Goal: Task Accomplishment & Management: Use online tool/utility

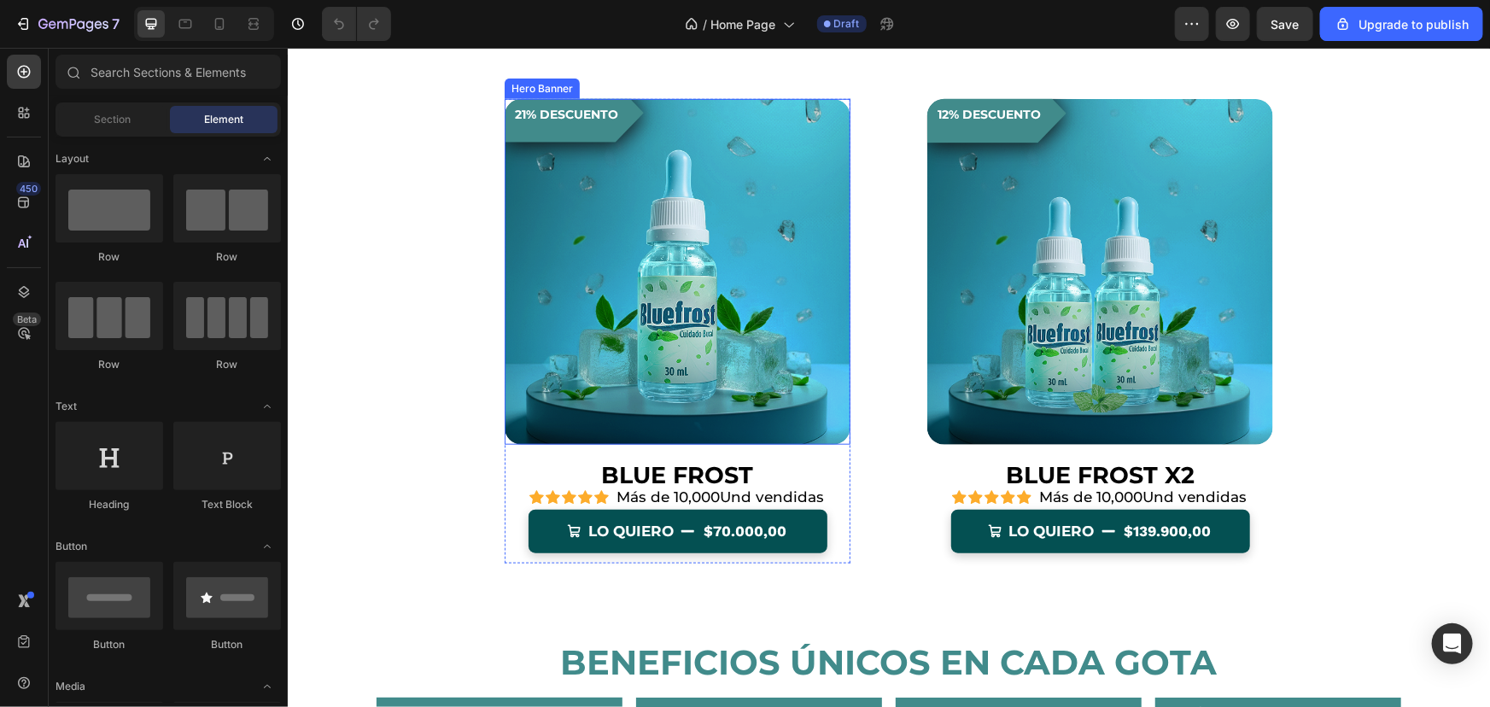
scroll to position [1009, 0]
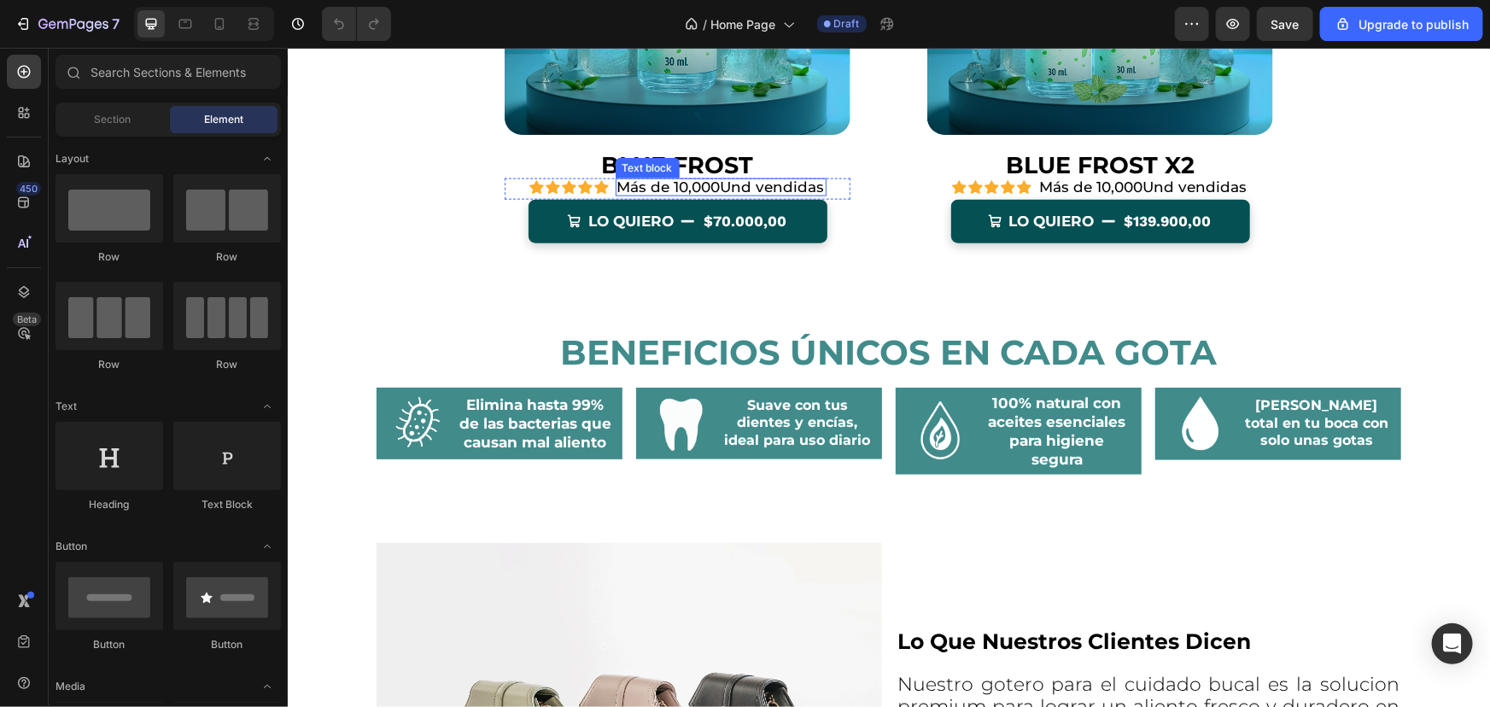
click at [694, 179] on p "Más de 10,000Und vendidas" at bounding box center [721, 186] width 208 height 15
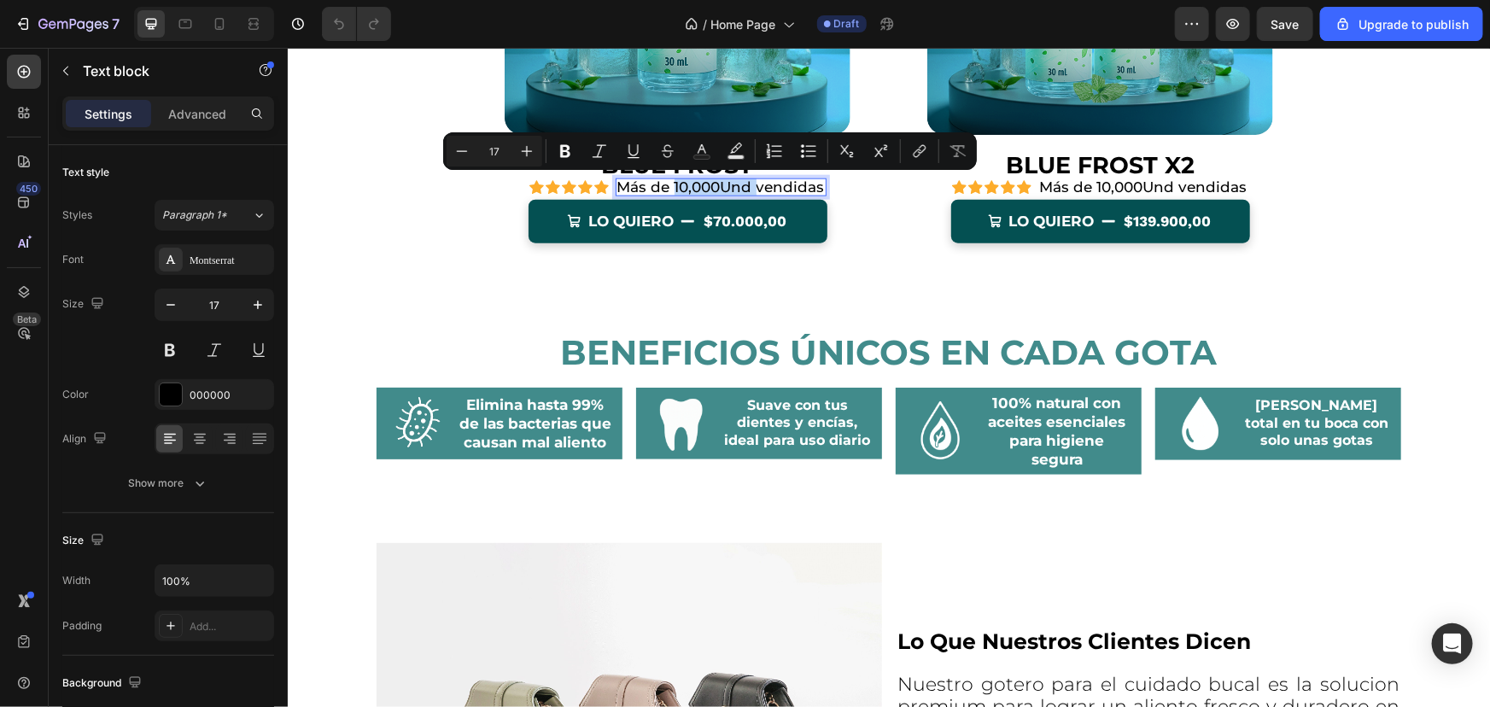
click at [687, 187] on p "Más de 10,000Und vendidas" at bounding box center [721, 186] width 208 height 15
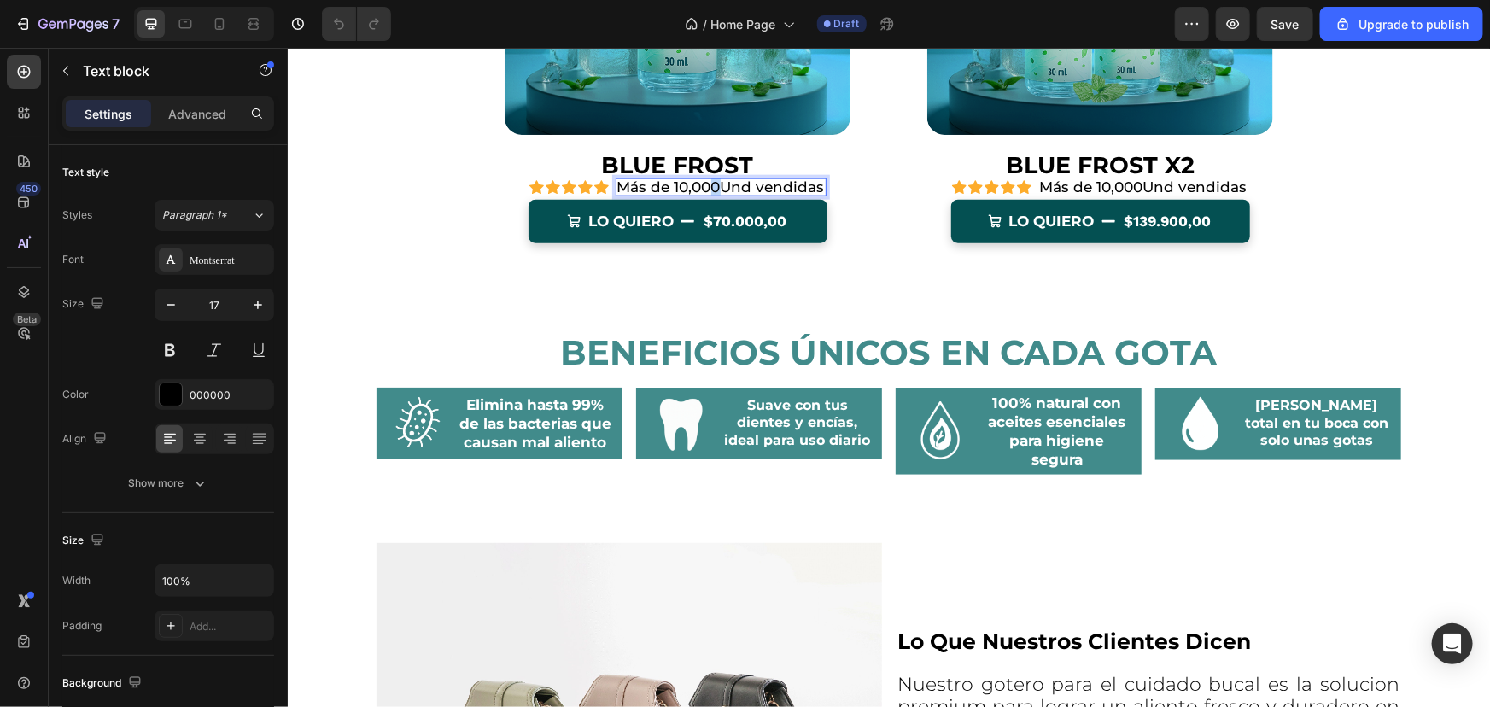
drag, startPoint x: 714, startPoint y: 183, endPoint x: 705, endPoint y: 184, distance: 8.6
click at [705, 184] on p "Más de 10,000Und vendidas" at bounding box center [721, 186] width 208 height 15
click at [780, 185] on p "Más de 10,000Und vendidas" at bounding box center [721, 186] width 208 height 15
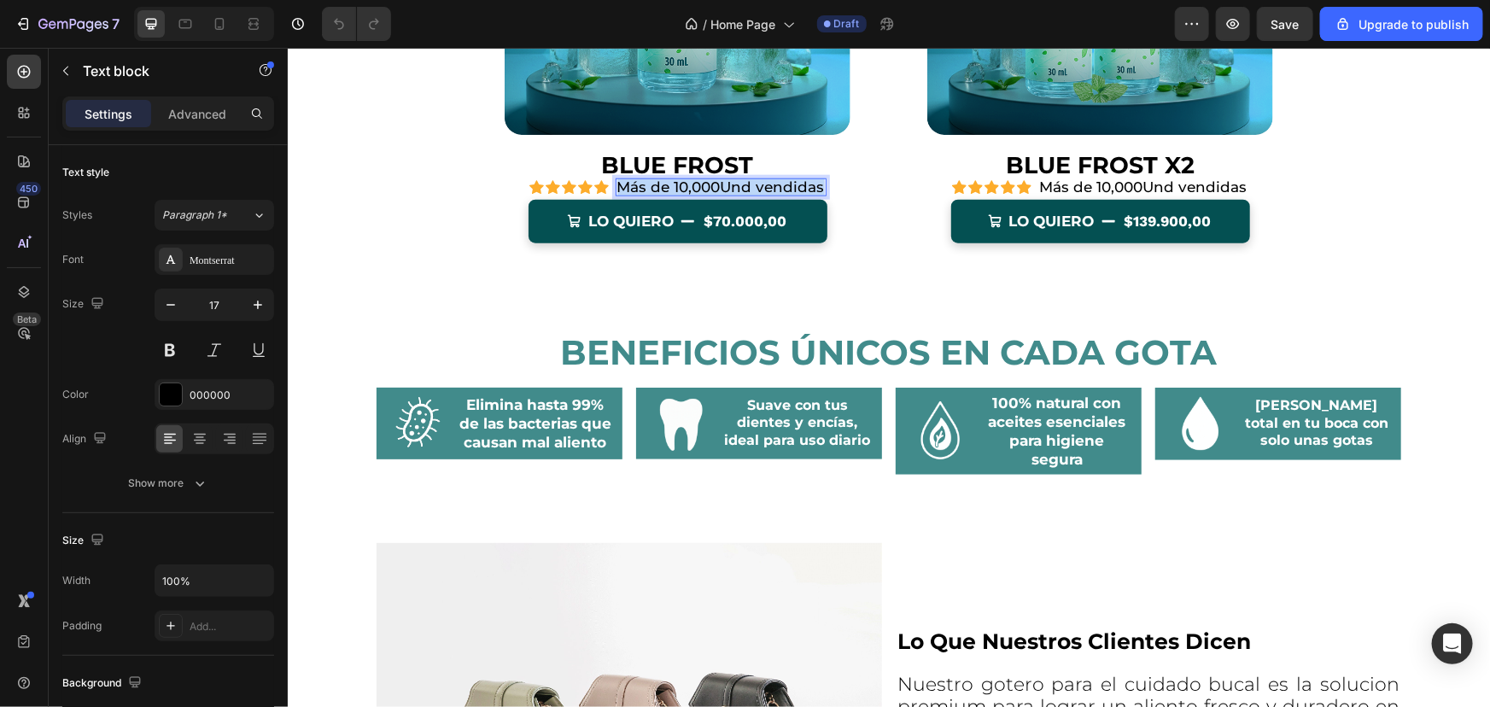
click at [780, 185] on p "Más de 10,000Und vendidas" at bounding box center [721, 186] width 208 height 15
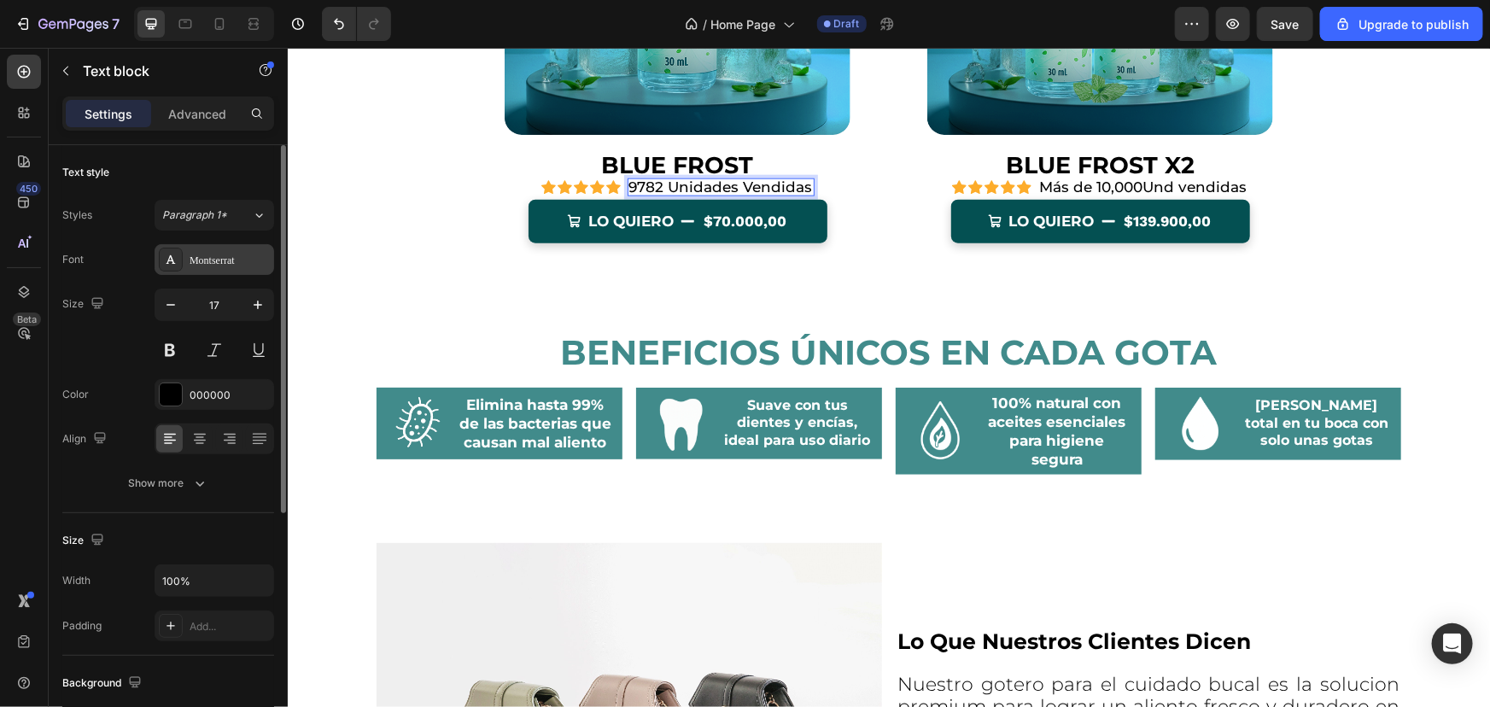
click at [208, 266] on div "Montserrat" at bounding box center [230, 260] width 80 height 15
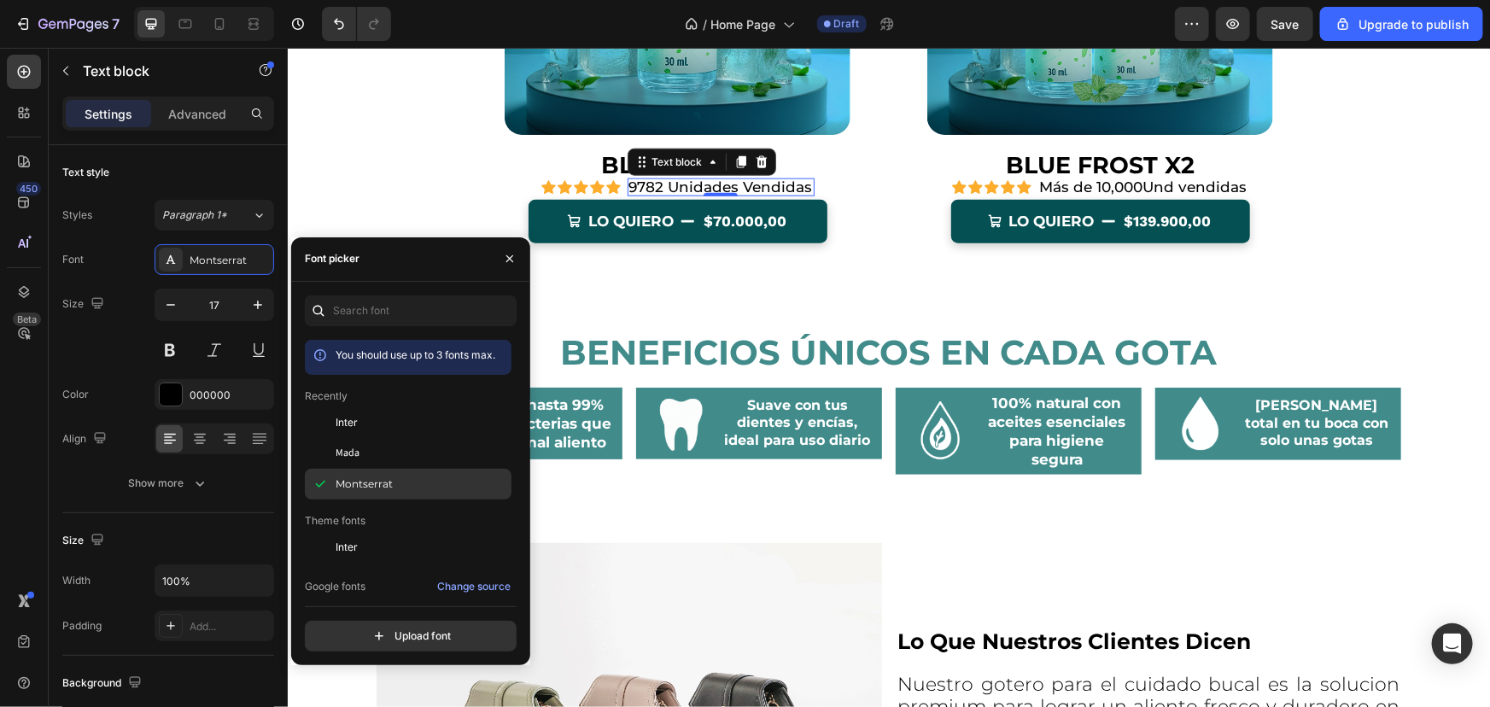
click at [378, 477] on span "Montserrat" at bounding box center [364, 484] width 57 height 15
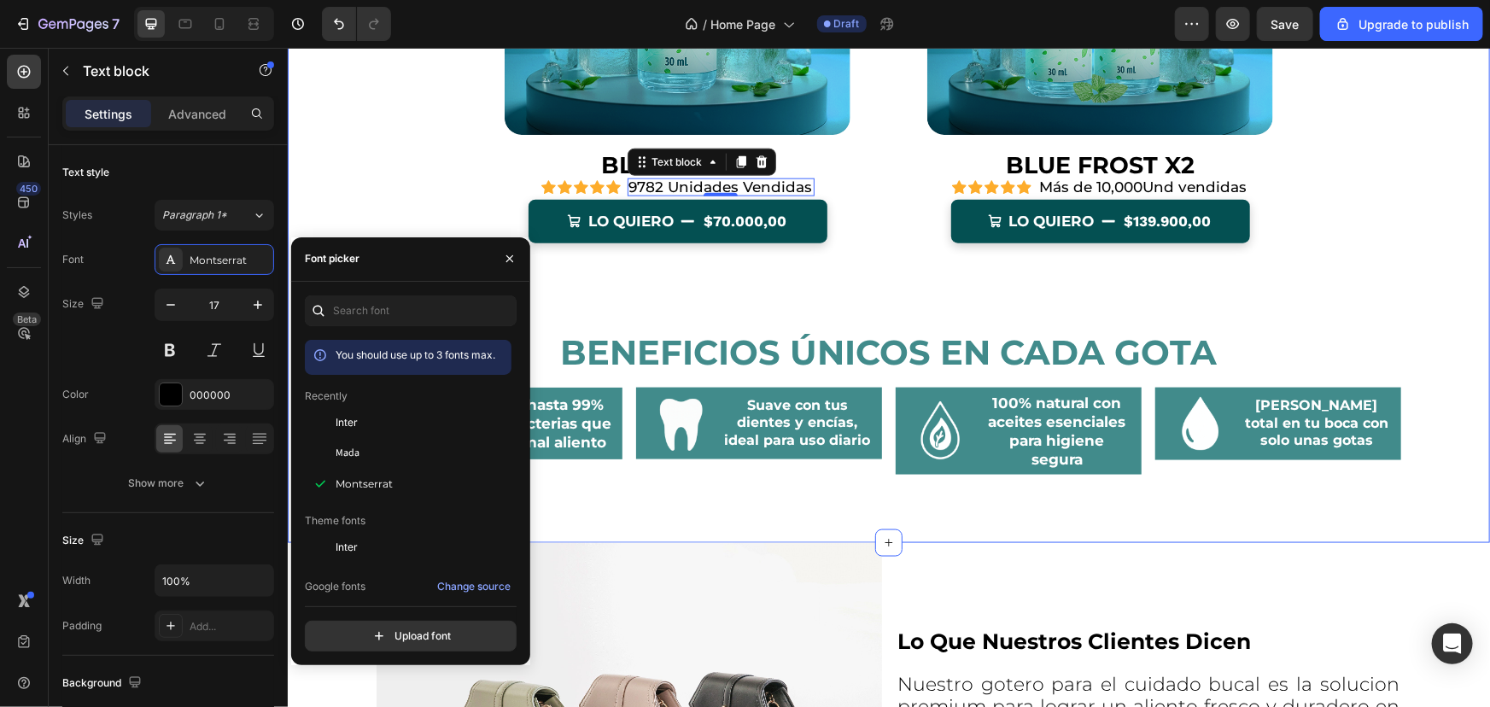
click at [388, 173] on div "21% descuento Product Badge Hero Banner BLUE FROST Product Title Icon Icon Icon…" at bounding box center [888, 165] width 1203 height 754
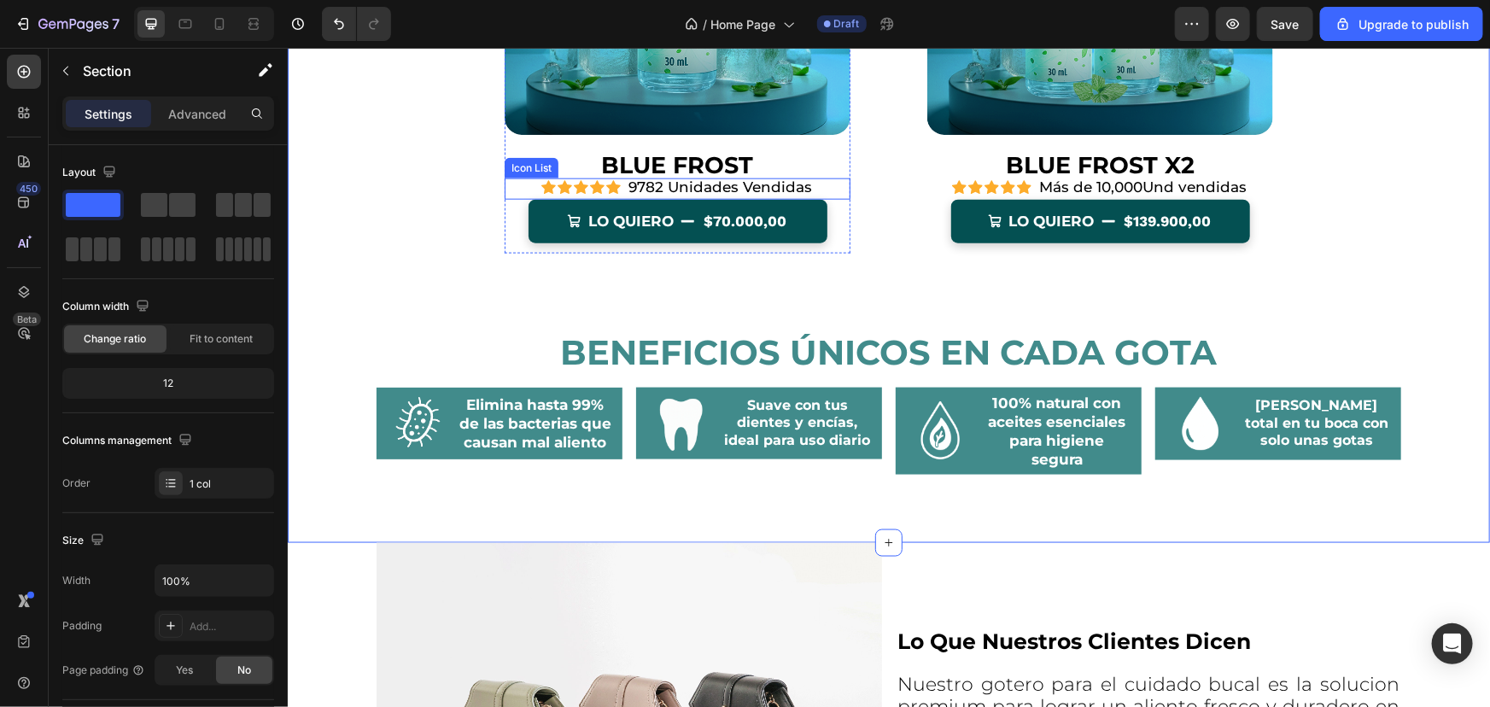
click at [711, 190] on p "9782 Unidades Vendidas" at bounding box center [721, 186] width 184 height 15
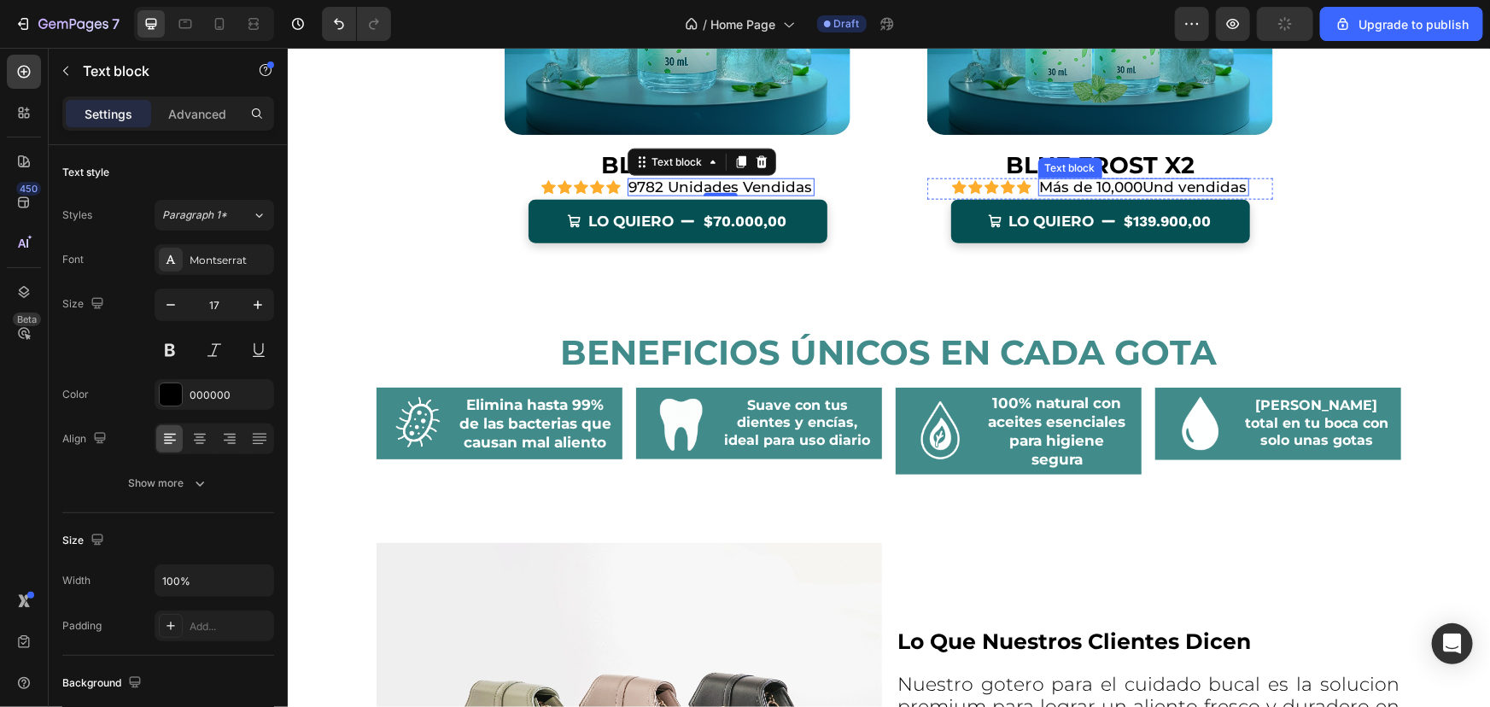
click at [1079, 186] on p "Más de 10,000Und vendidas" at bounding box center [1143, 186] width 208 height 15
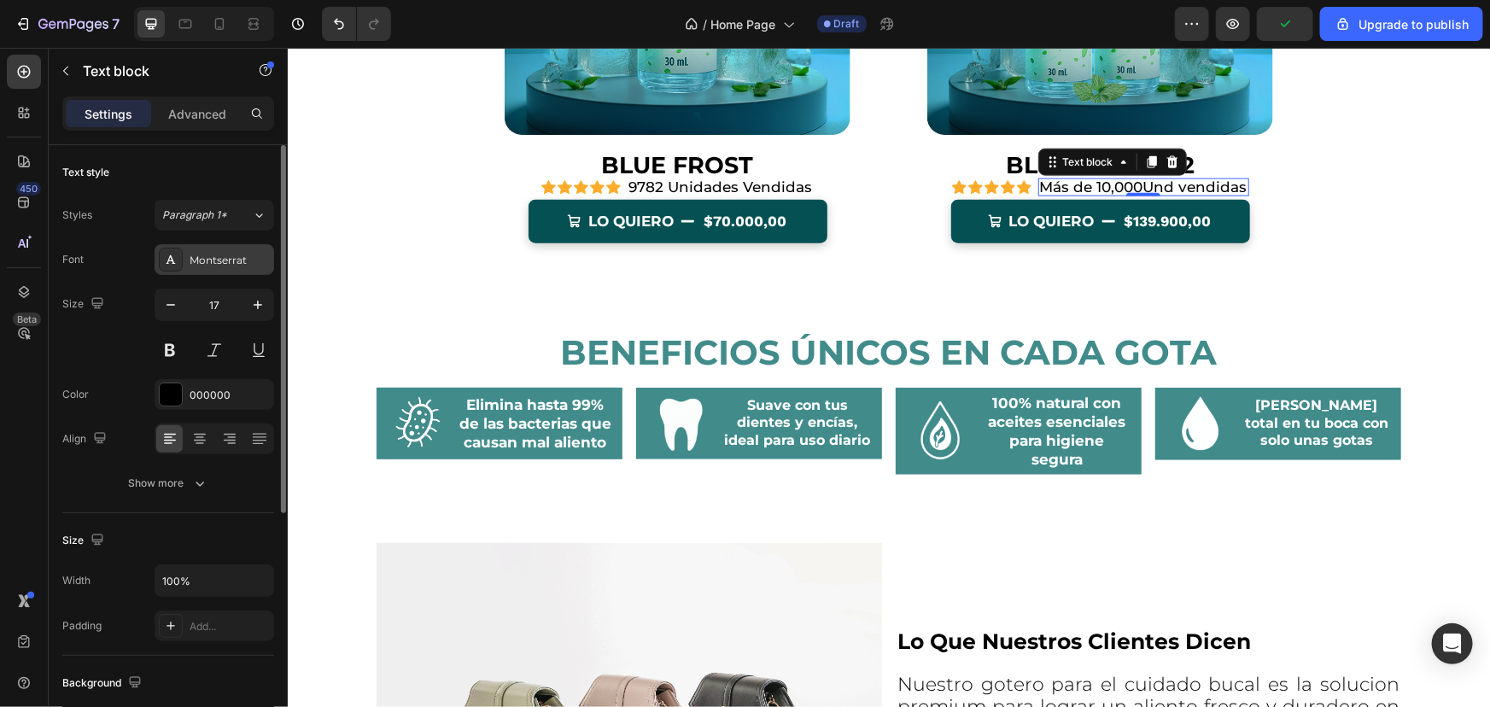
click at [221, 259] on div "Montserrat" at bounding box center [230, 260] width 80 height 15
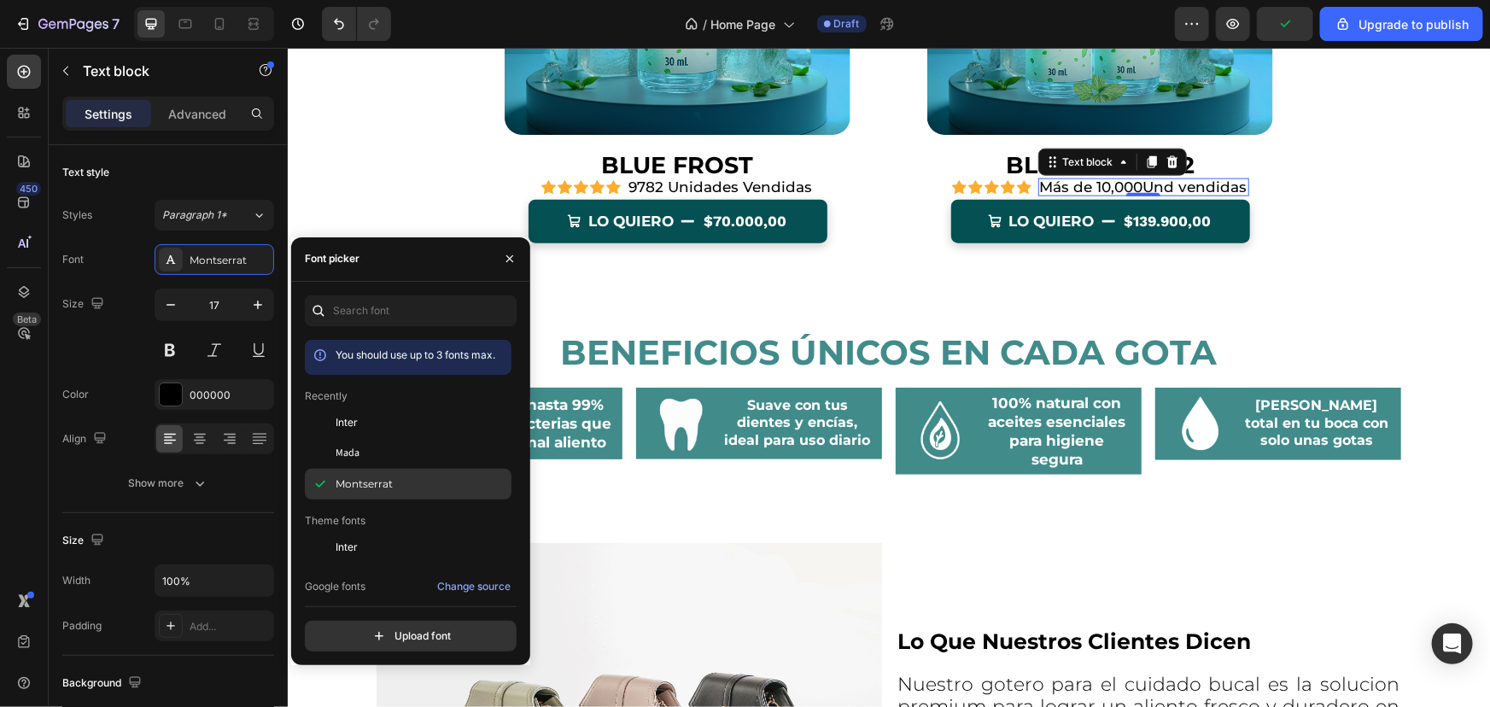
click at [405, 490] on div "Montserrat" at bounding box center [422, 484] width 173 height 15
click at [382, 117] on div "21% descuento Product Badge Hero Banner BLUE FROST Product Title Icon Icon Icon…" at bounding box center [888, 165] width 1203 height 754
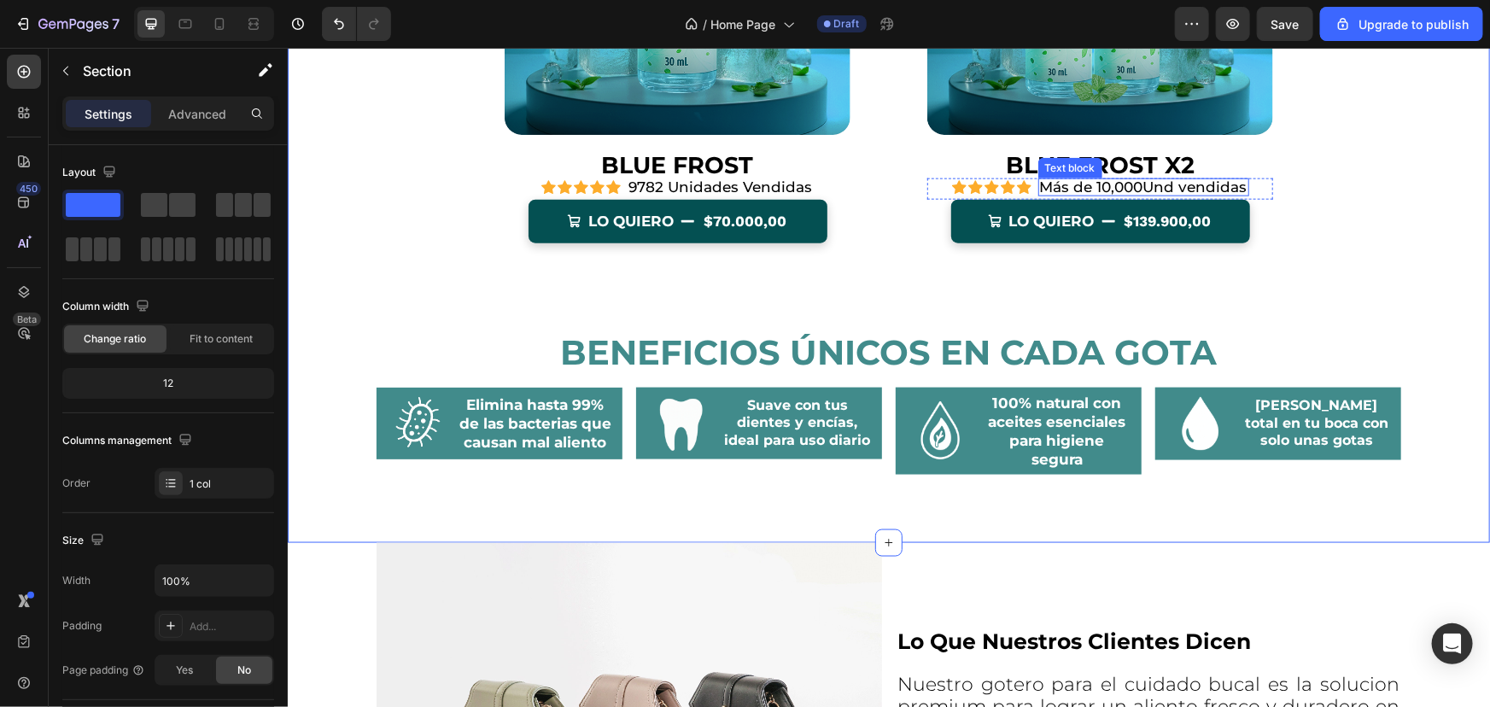
click at [1109, 181] on p "Más de 10,000Und vendidas" at bounding box center [1143, 186] width 208 height 15
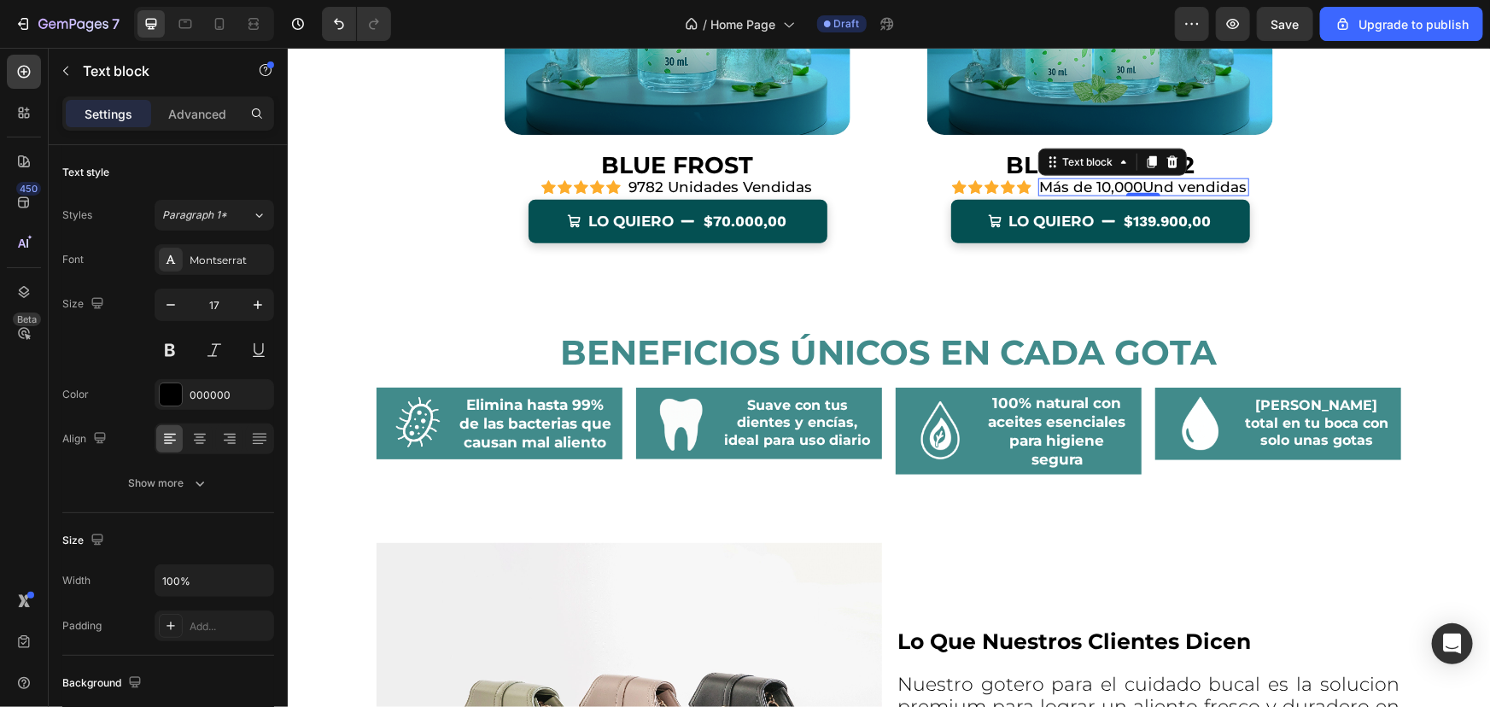
click at [1109, 181] on p "Más de 10,000Und vendidas" at bounding box center [1143, 186] width 208 height 15
click at [1145, 186] on p "Más de 10,000Und vendidas" at bounding box center [1143, 186] width 208 height 15
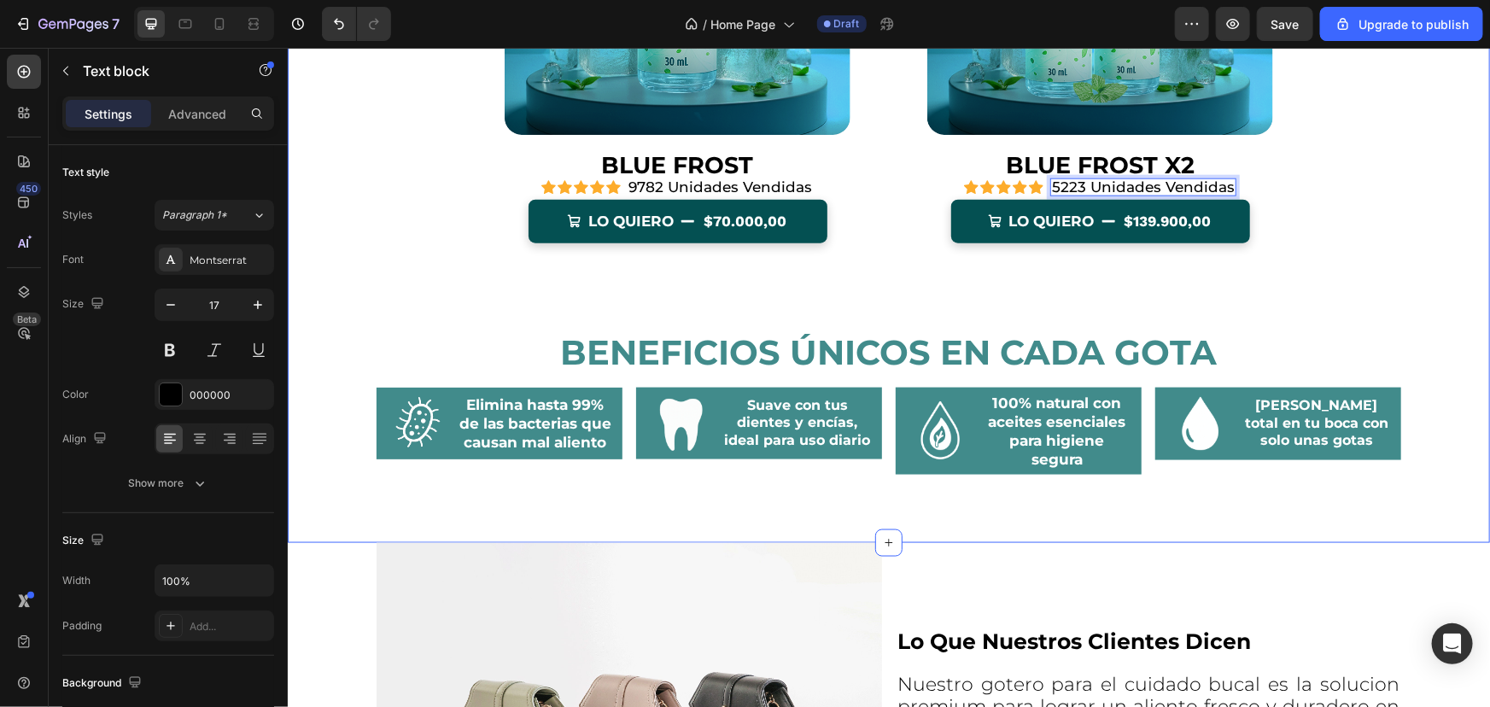
click at [896, 277] on div "21% descuento Product Badge Hero Banner BLUE FROST Product Title Icon Icon Icon…" at bounding box center [888, 165] width 1203 height 754
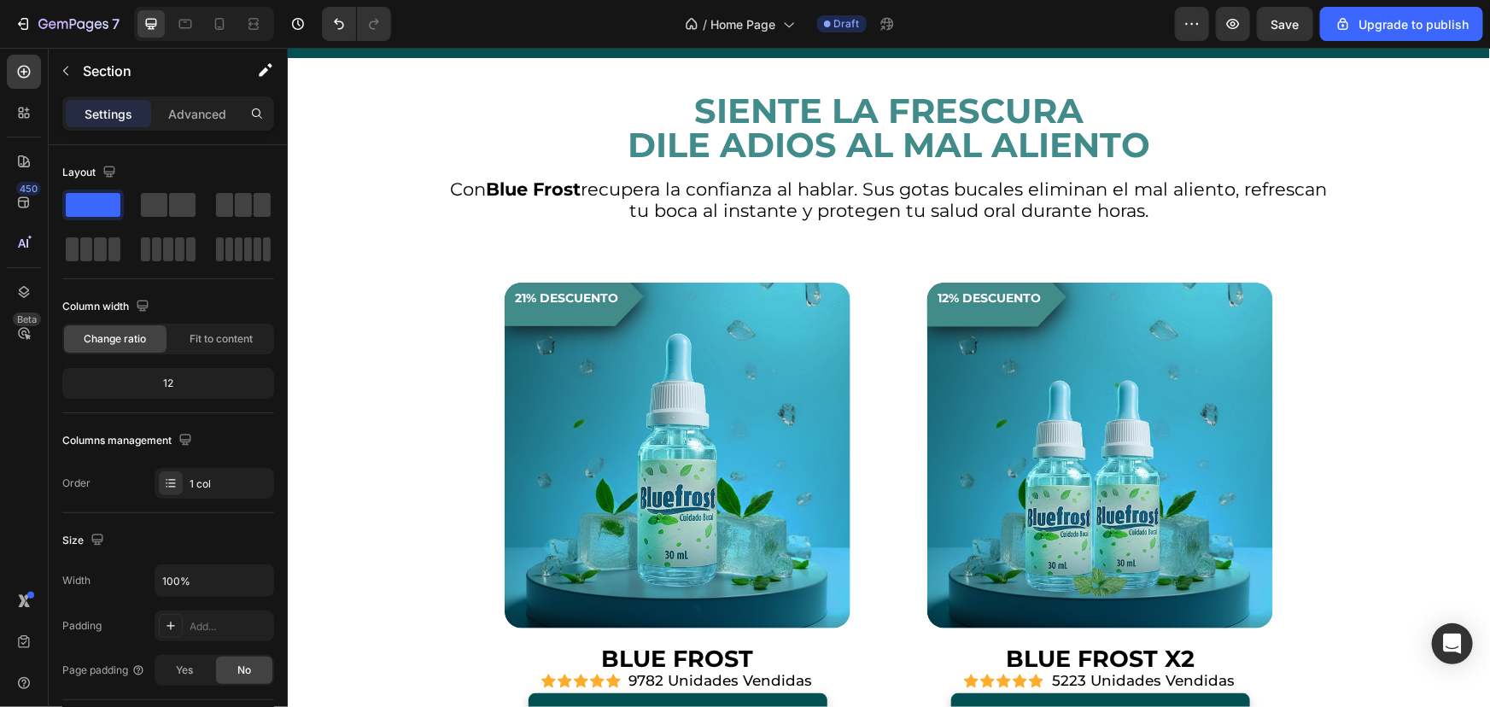
scroll to position [670, 0]
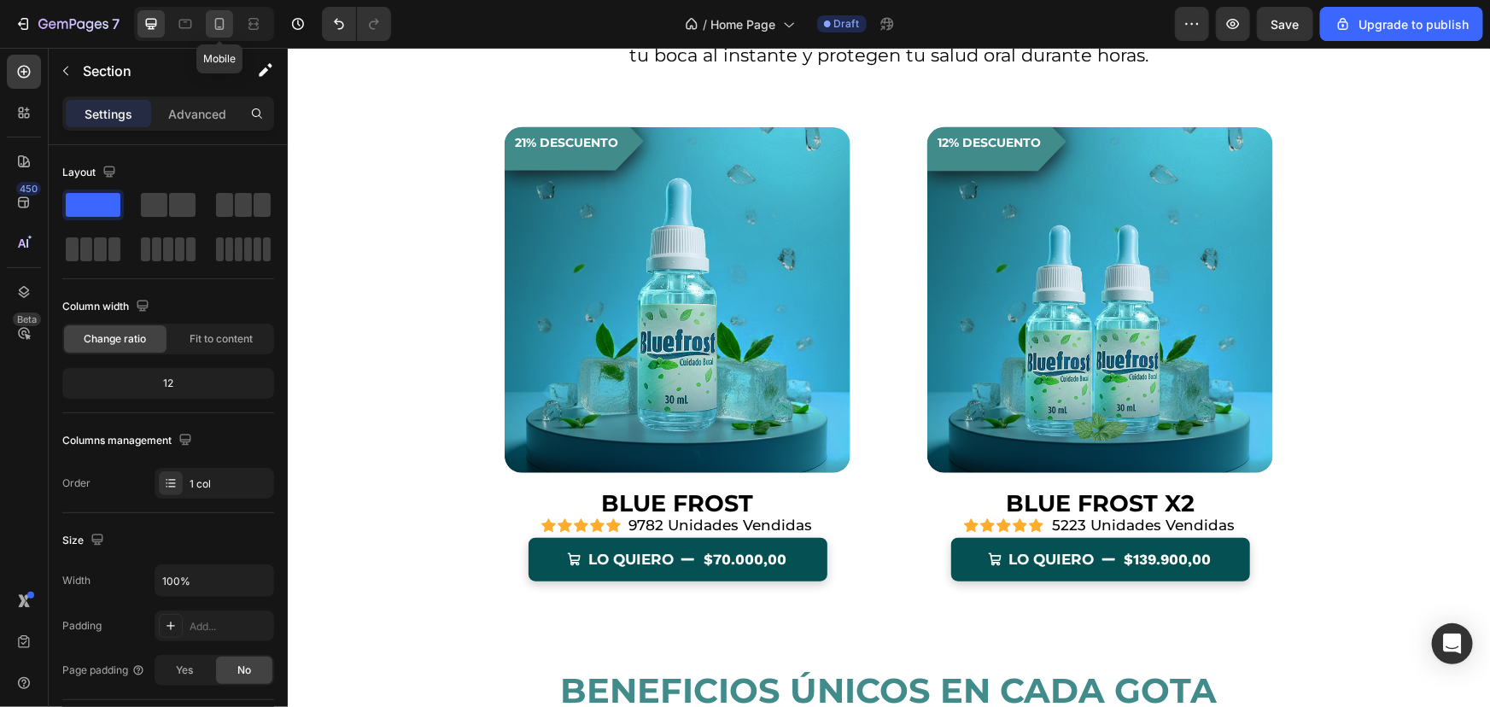
click at [213, 20] on icon at bounding box center [219, 23] width 17 height 17
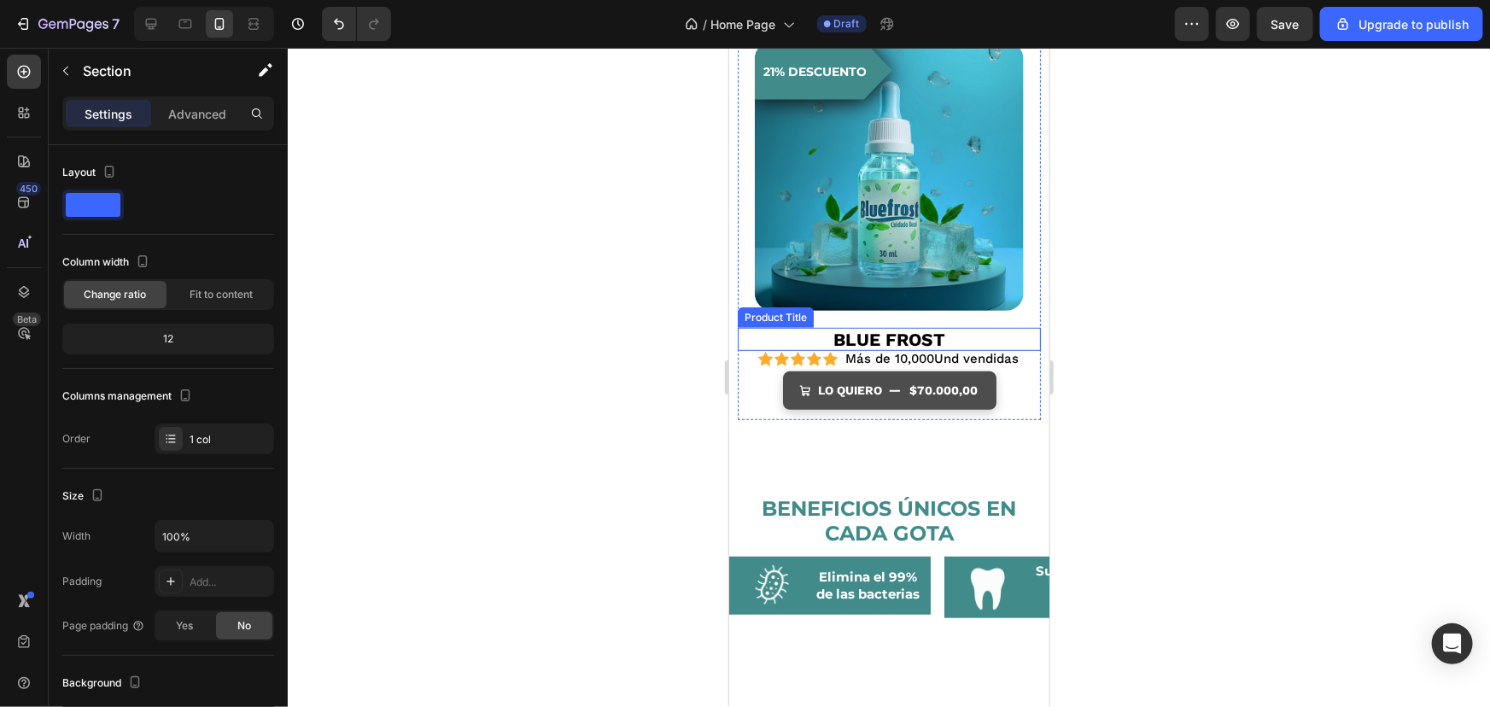
scroll to position [331, 0]
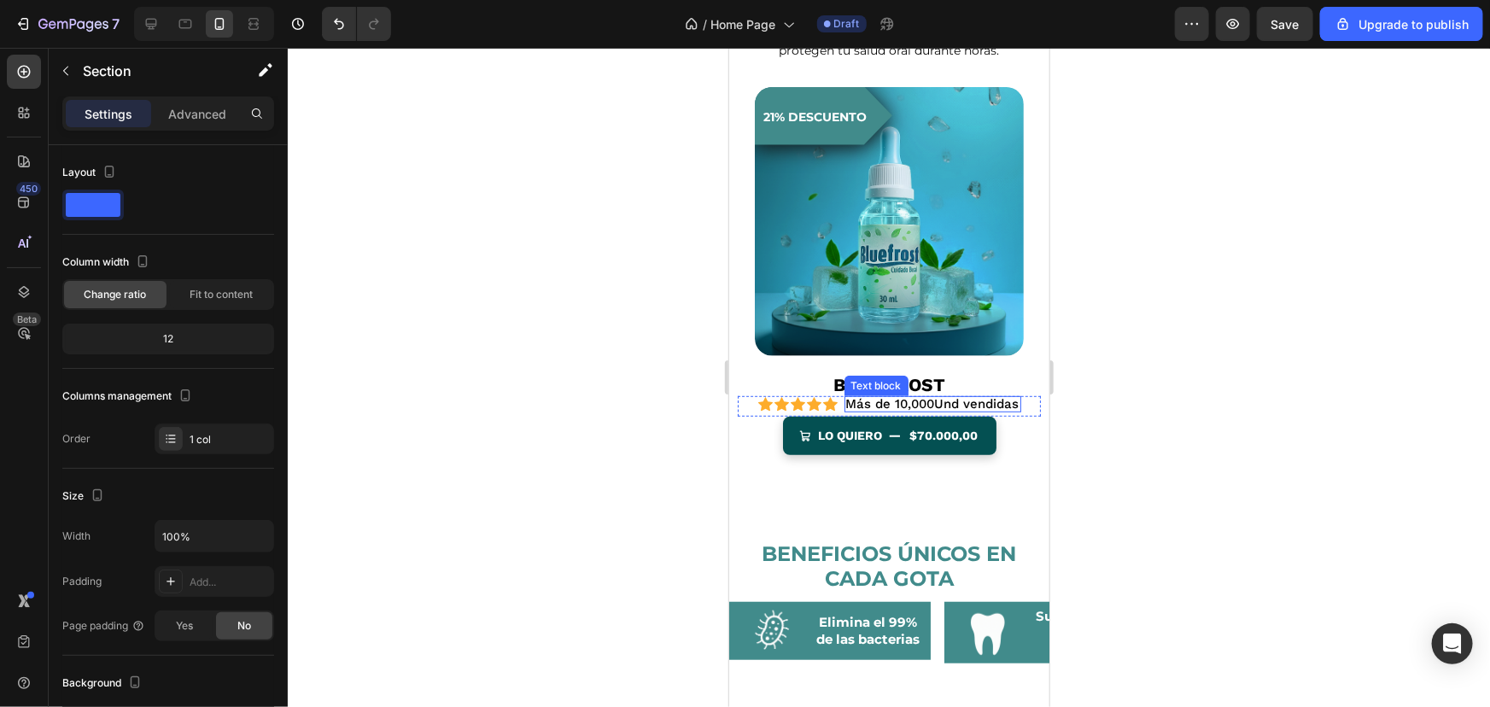
click at [917, 397] on p "Más de 10,000Und vendidas" at bounding box center [932, 403] width 173 height 13
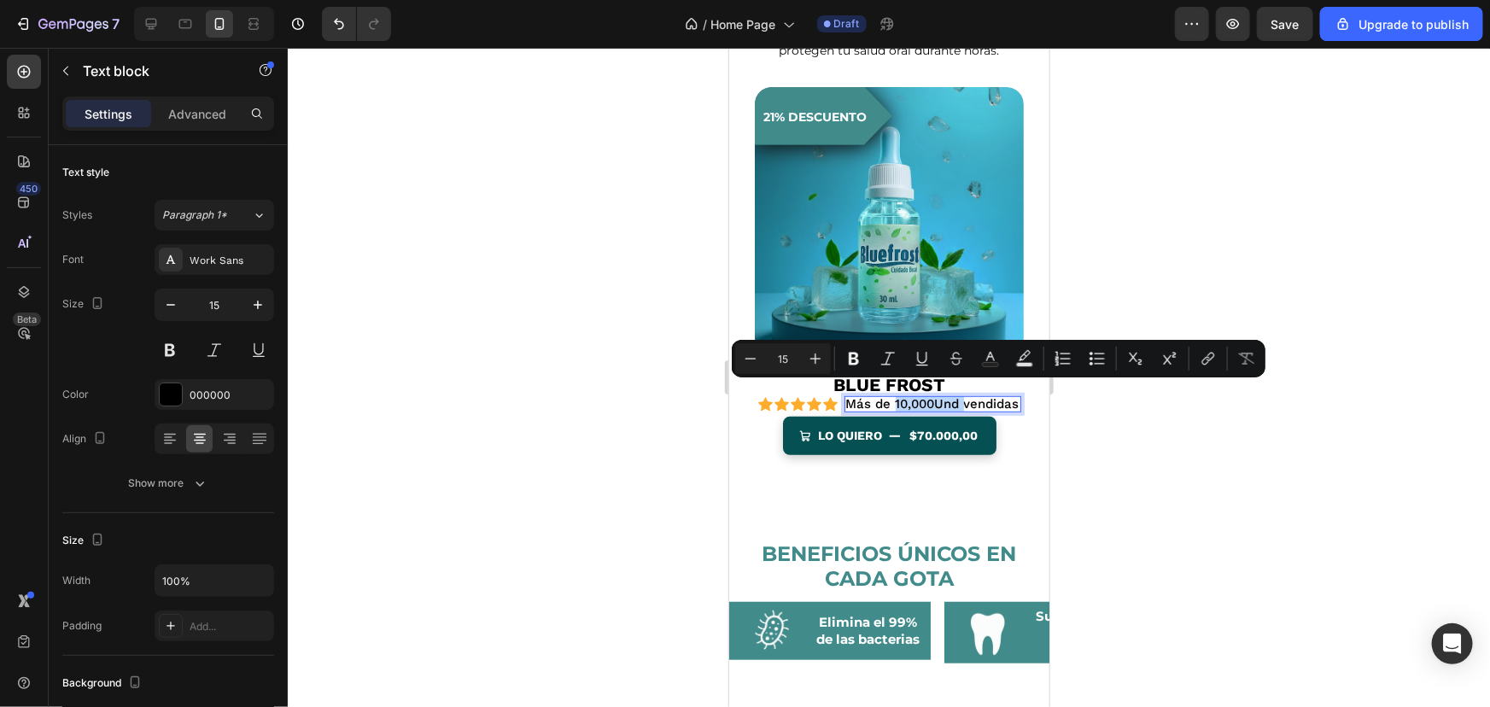
click at [951, 397] on p "Más de 10,000Und vendidas" at bounding box center [932, 403] width 173 height 13
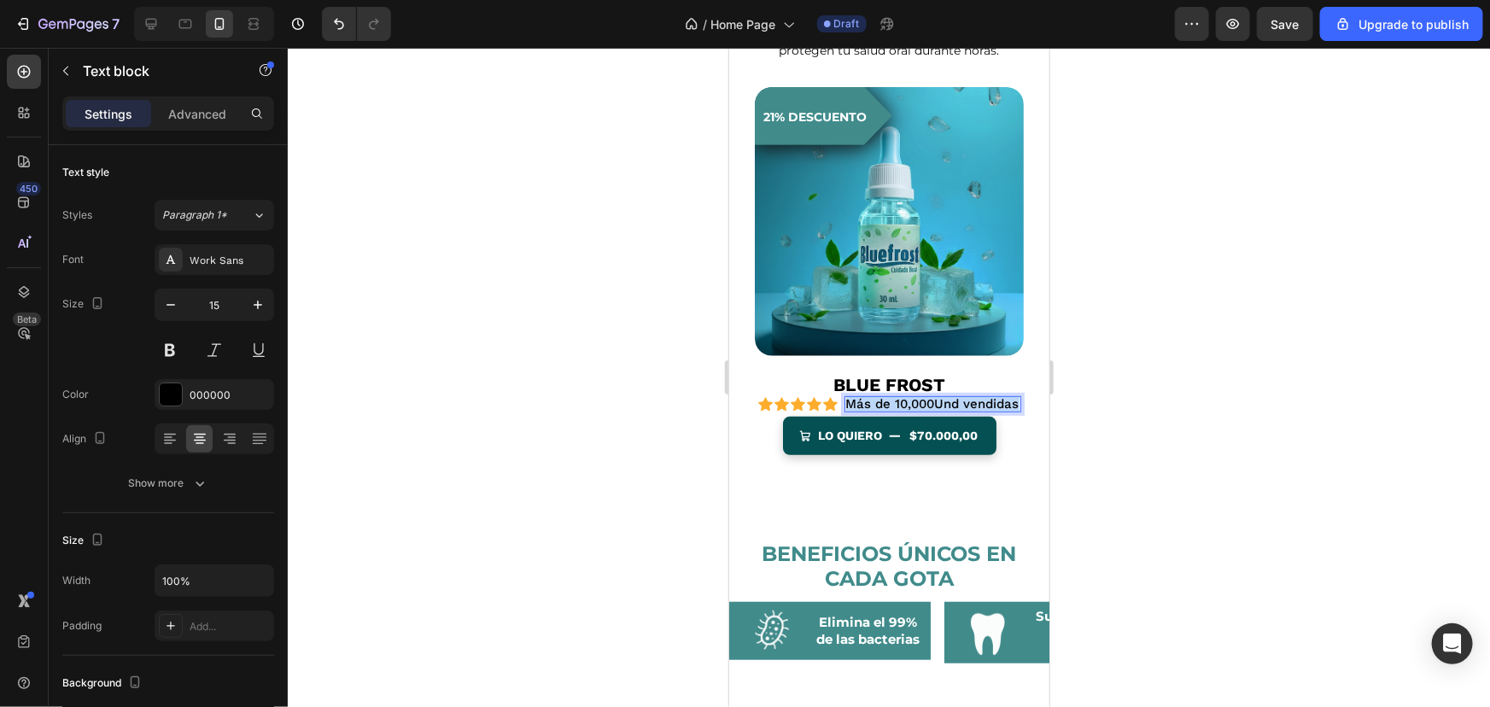
click at [952, 397] on p "Más de 10,000Und vendidas" at bounding box center [932, 403] width 173 height 13
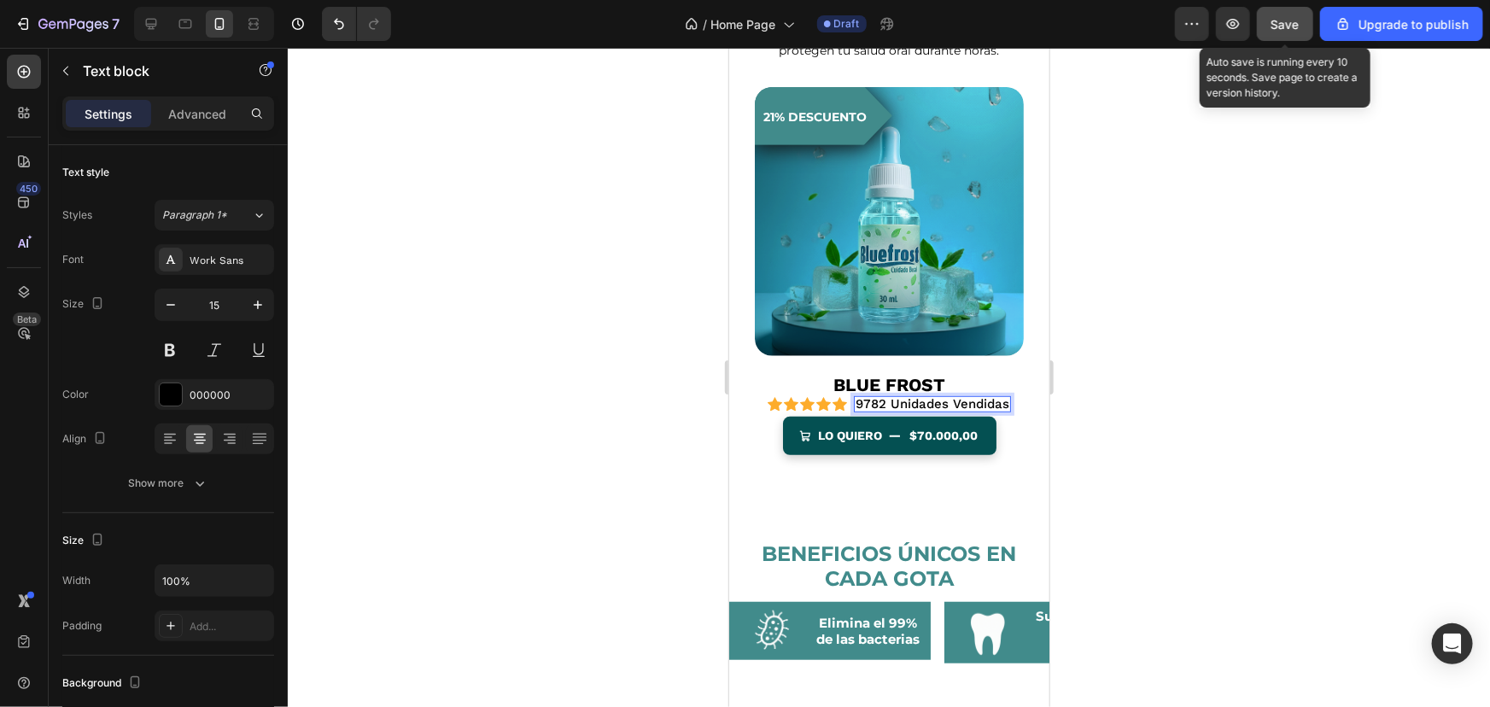
click at [1286, 39] on button "Save" at bounding box center [1285, 24] width 56 height 34
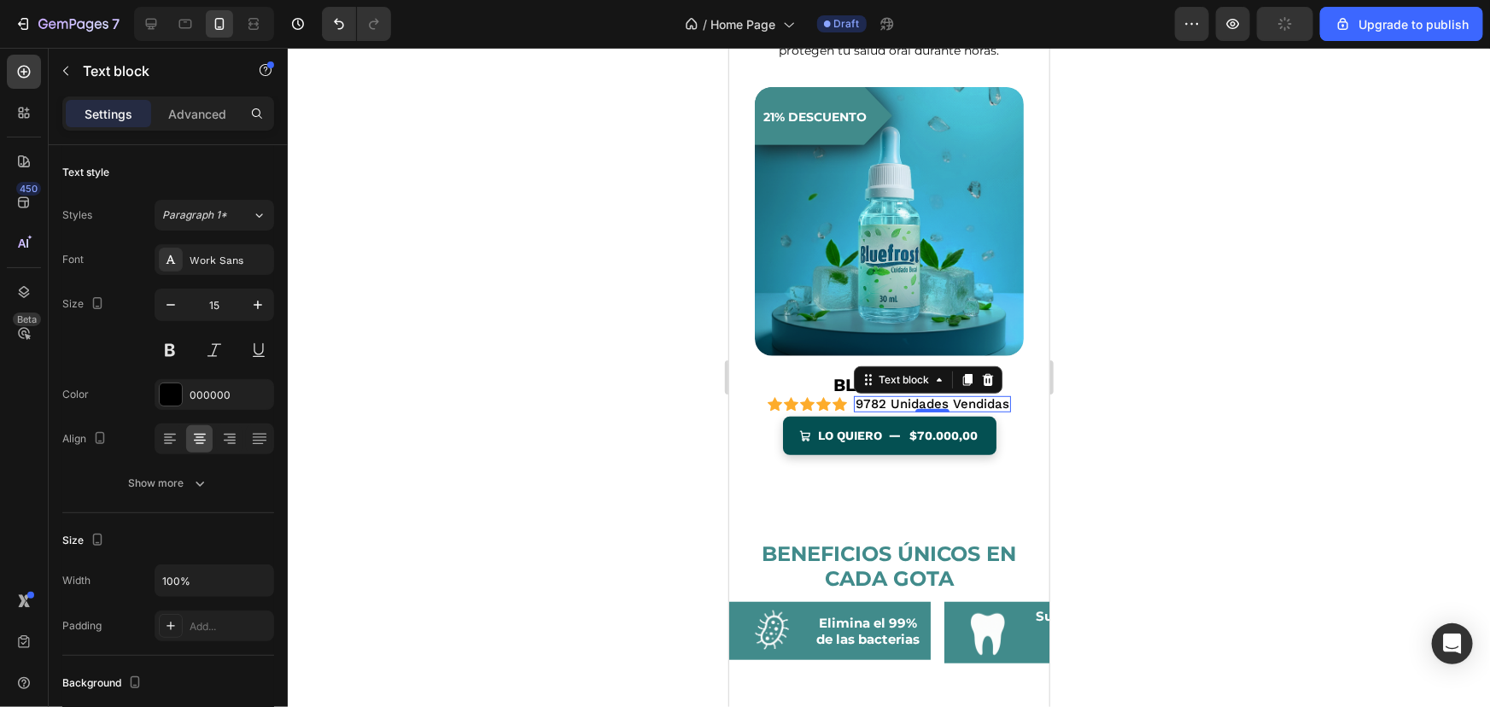
drag, startPoint x: 1170, startPoint y: 394, endPoint x: 1156, endPoint y: 393, distance: 13.7
click at [1174, 391] on div at bounding box center [889, 377] width 1203 height 659
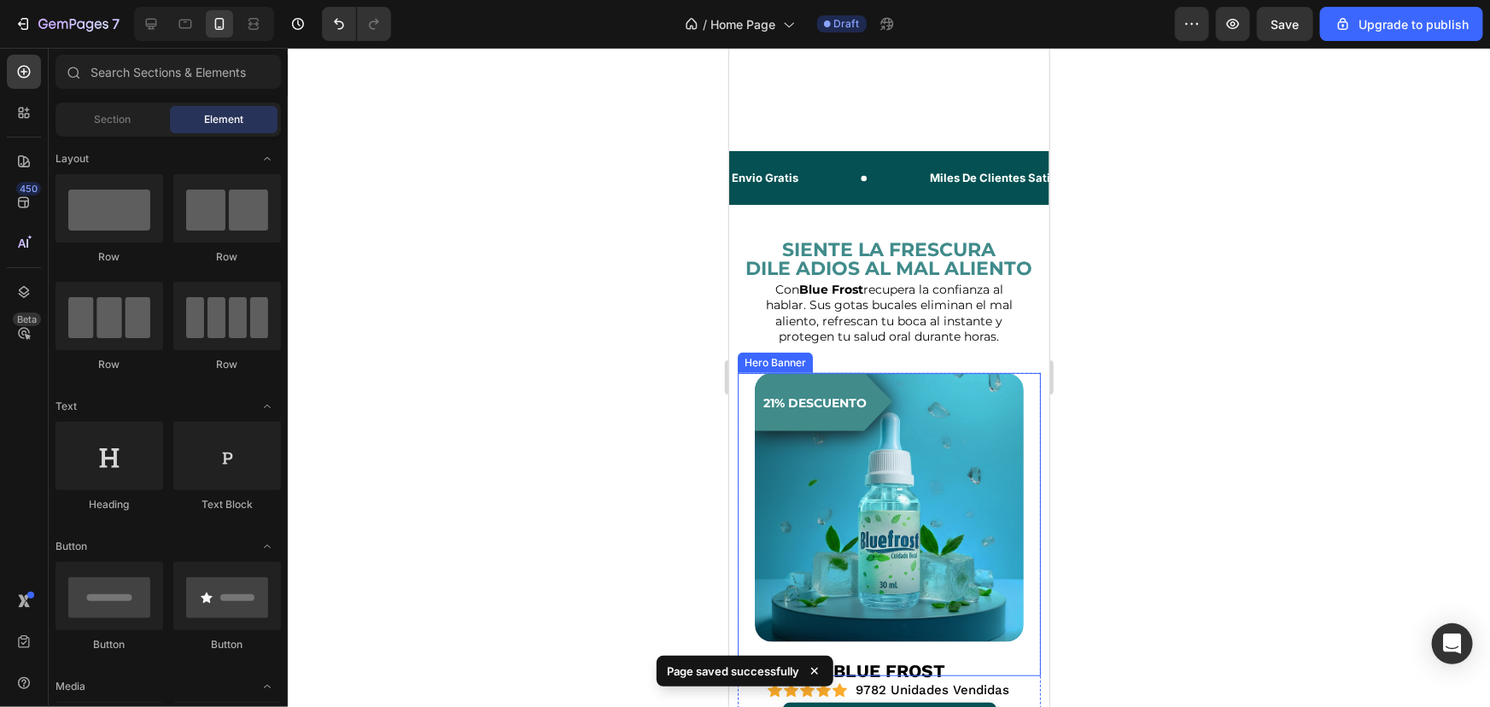
scroll to position [486, 0]
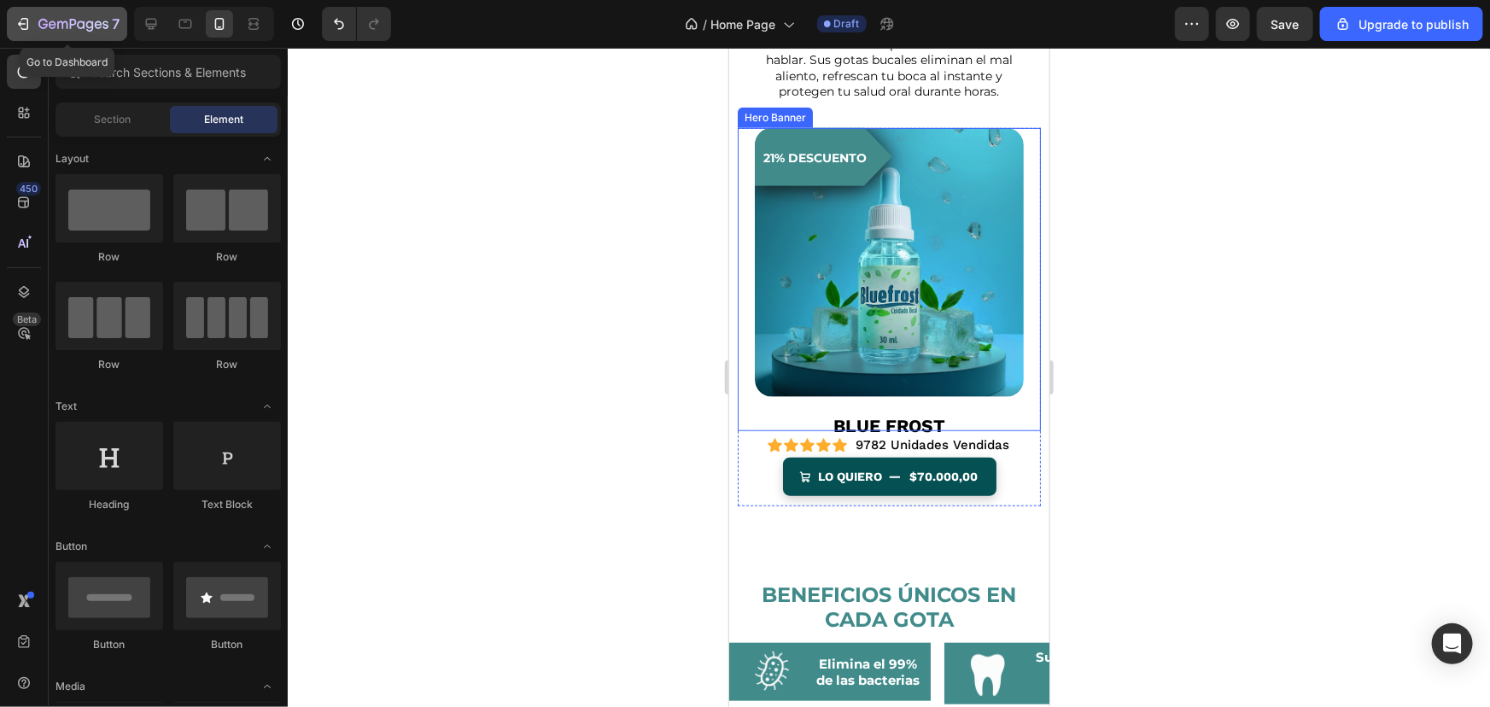
click at [89, 25] on icon "button" at bounding box center [73, 25] width 70 height 15
